Goal: Task Accomplishment & Management: Manage account settings

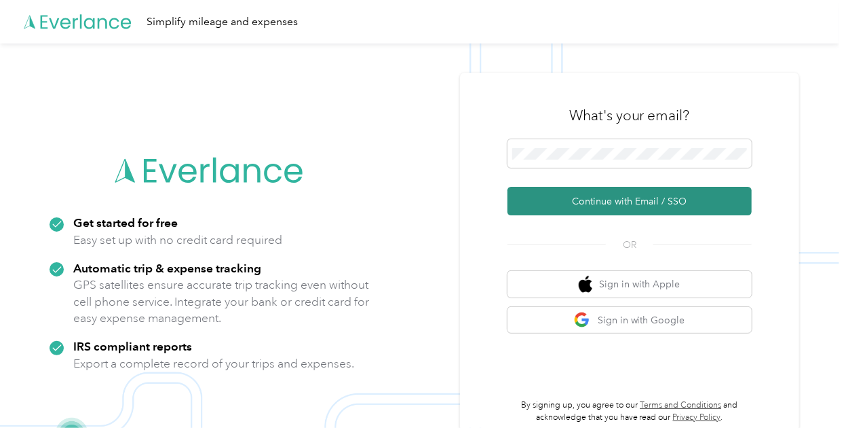
click at [620, 199] on button "Continue with Email / SSO" at bounding box center [630, 201] width 244 height 29
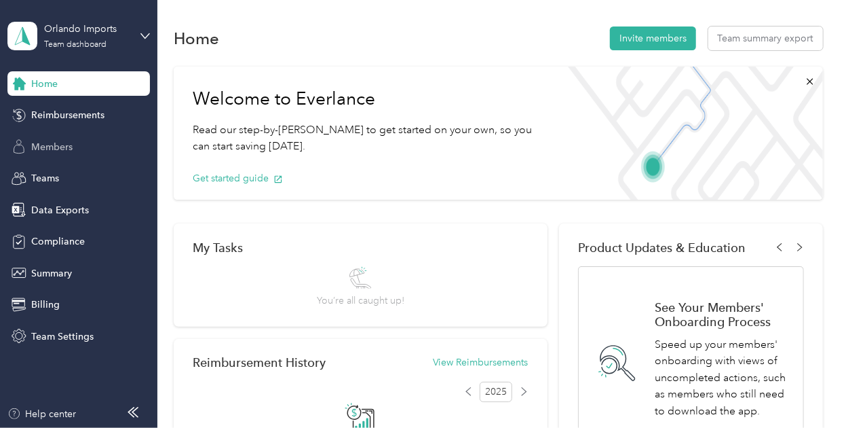
click at [96, 145] on div "Members" at bounding box center [78, 146] width 143 height 24
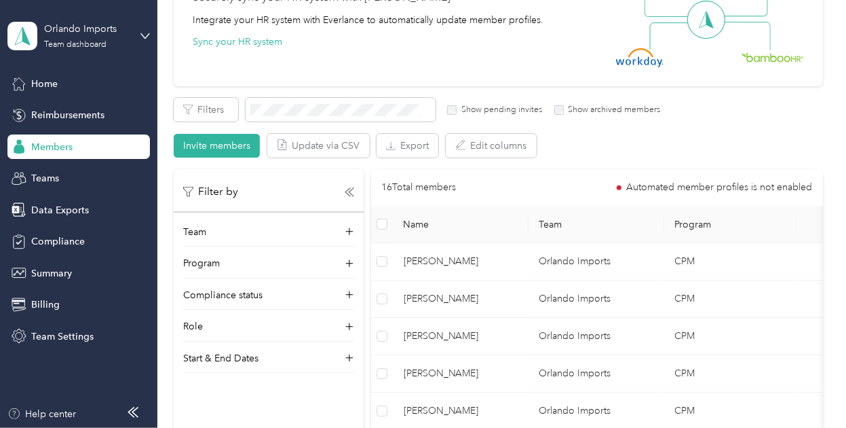
scroll to position [102, 0]
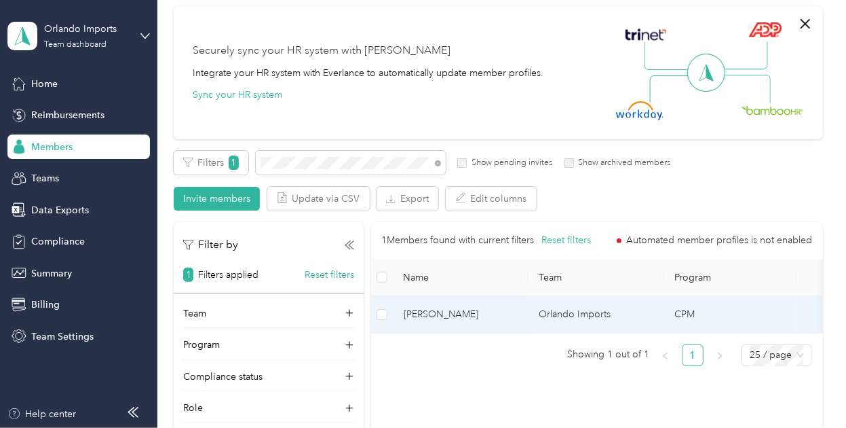
click at [451, 311] on span "[PERSON_NAME]" at bounding box center [461, 314] width 114 height 15
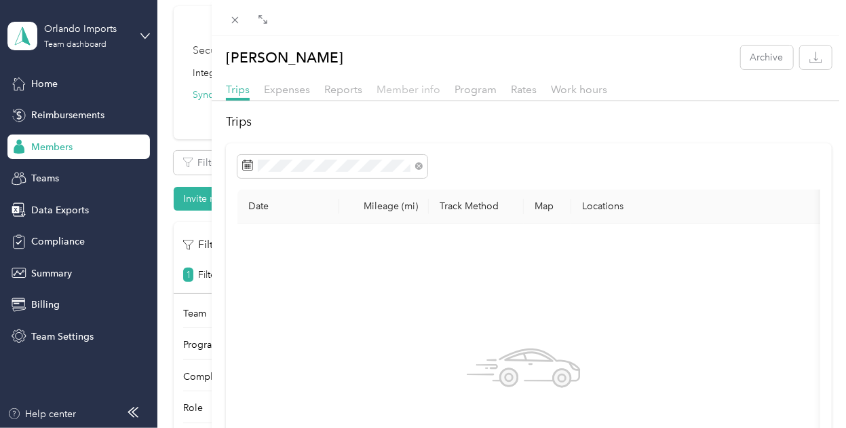
click at [405, 88] on span "Member info" at bounding box center [409, 89] width 64 height 13
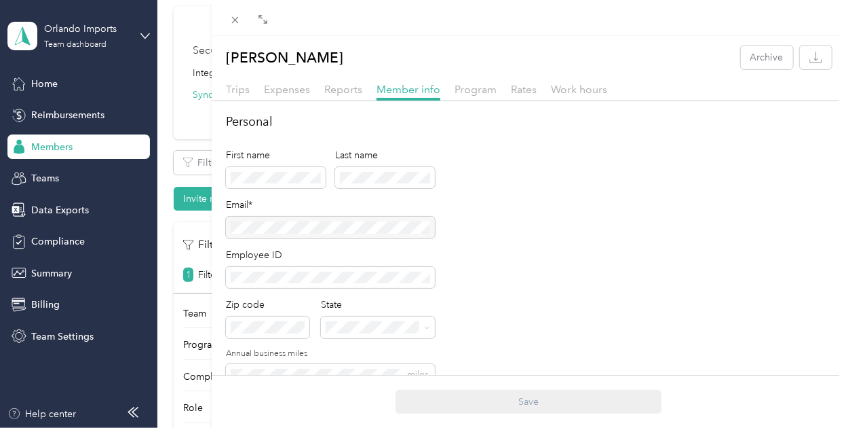
click at [414, 223] on div at bounding box center [330, 228] width 209 height 22
click at [90, 34] on div "[PERSON_NAME] Archive Trips Expenses Reports Member info Program Rates Work hou…" at bounding box center [423, 214] width 846 height 428
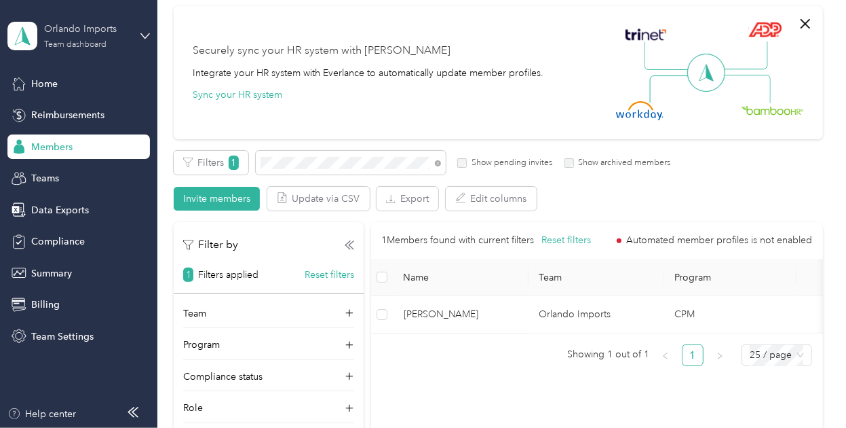
click at [121, 35] on div "Orlando Imports" at bounding box center [86, 29] width 85 height 14
click at [72, 176] on div "Log out" at bounding box center [150, 173] width 267 height 24
